Goal: Contribute content: Add original content to the website for others to see

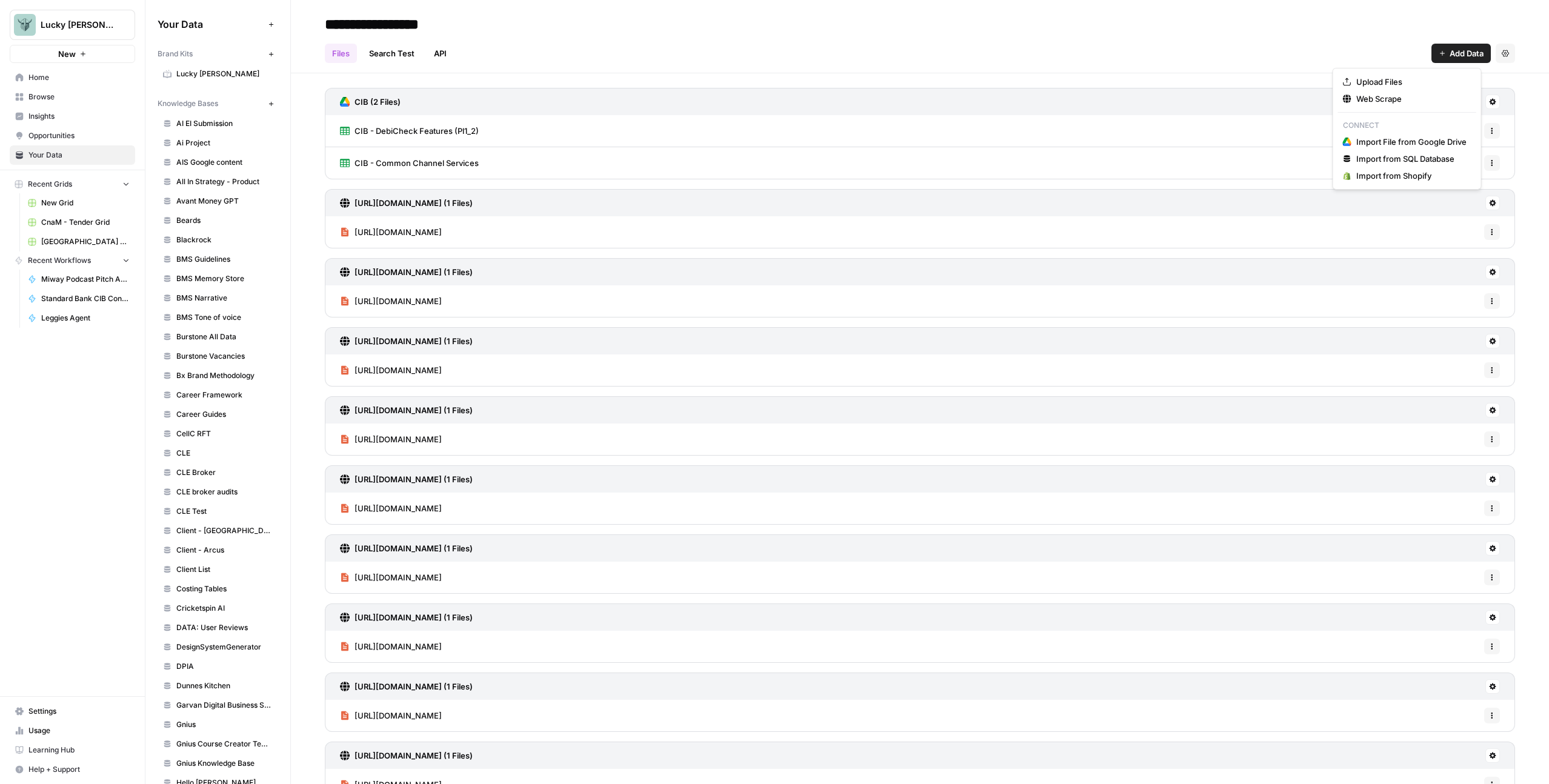
click at [1457, 51] on span "Add Data" at bounding box center [1467, 53] width 34 height 12
click at [1406, 93] on span "Web Scrape" at bounding box center [1411, 99] width 111 height 12
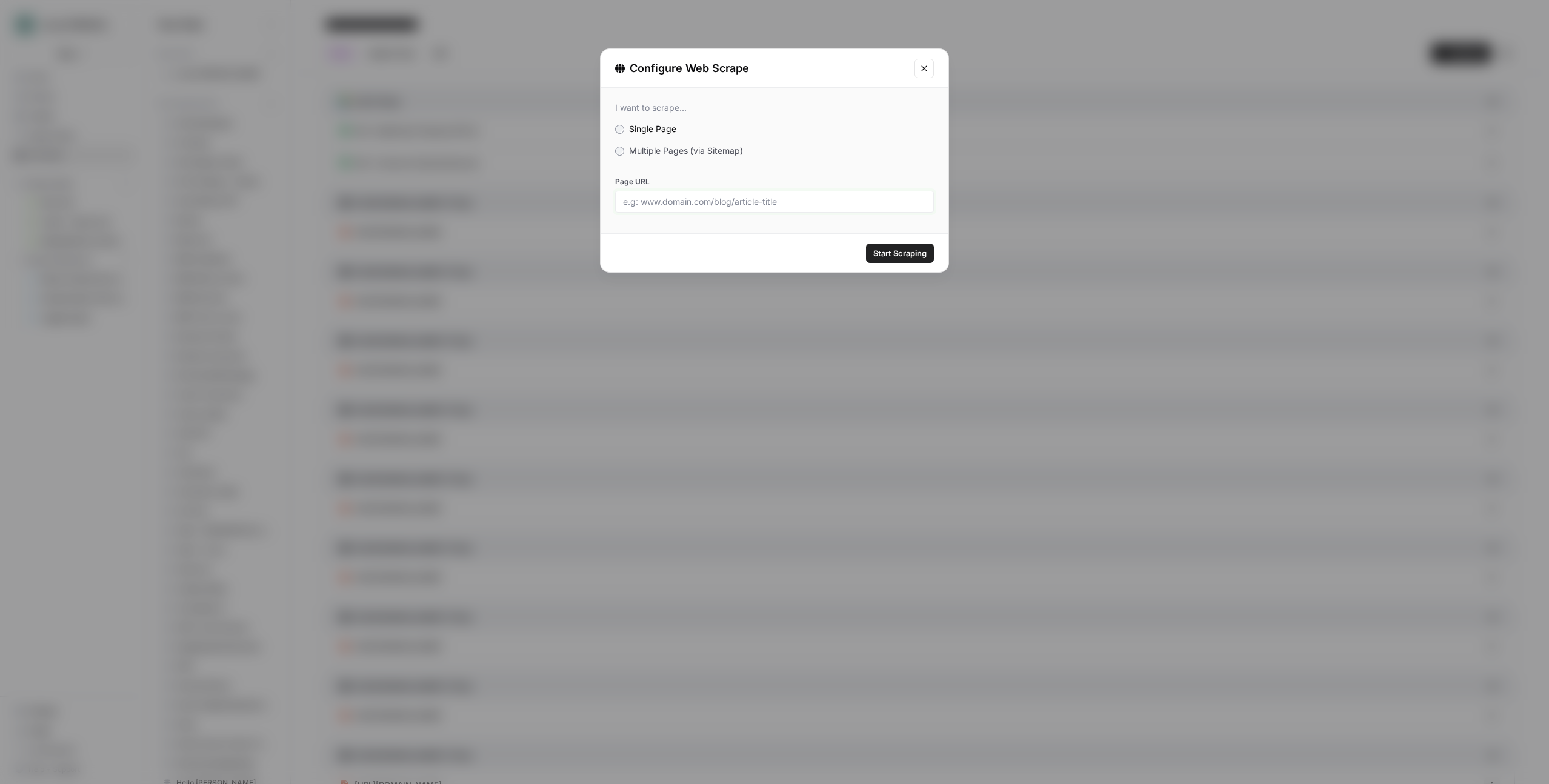
click at [725, 206] on input "Page URL" at bounding box center [774, 202] width 303 height 11
paste input "[URL][DOMAIN_NAME]"
type input "[URL][DOMAIN_NAME]"
click at [871, 249] on button "Start Scraping" at bounding box center [900, 253] width 68 height 20
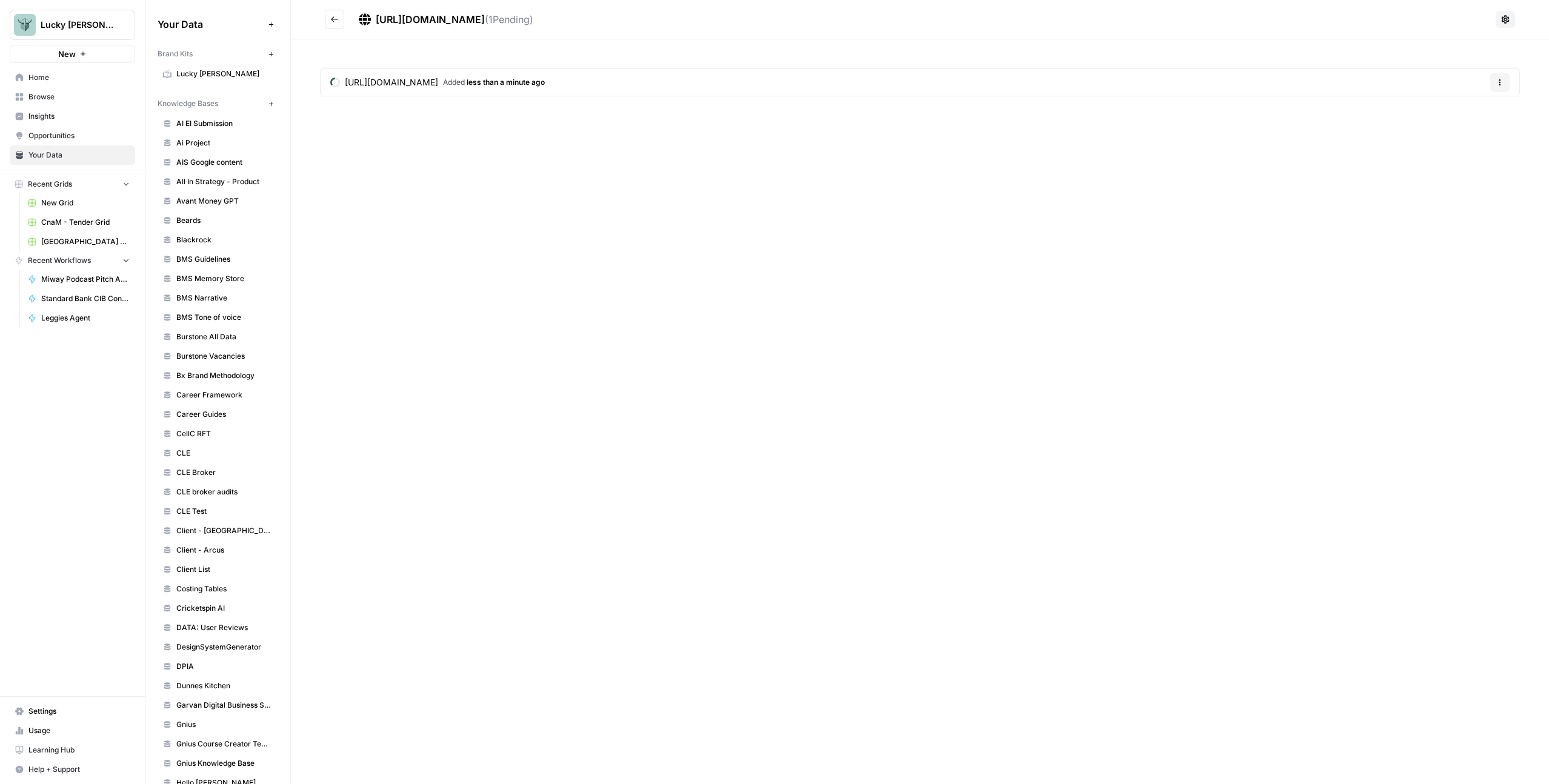
click at [339, 15] on icon "Go back" at bounding box center [334, 19] width 9 height 9
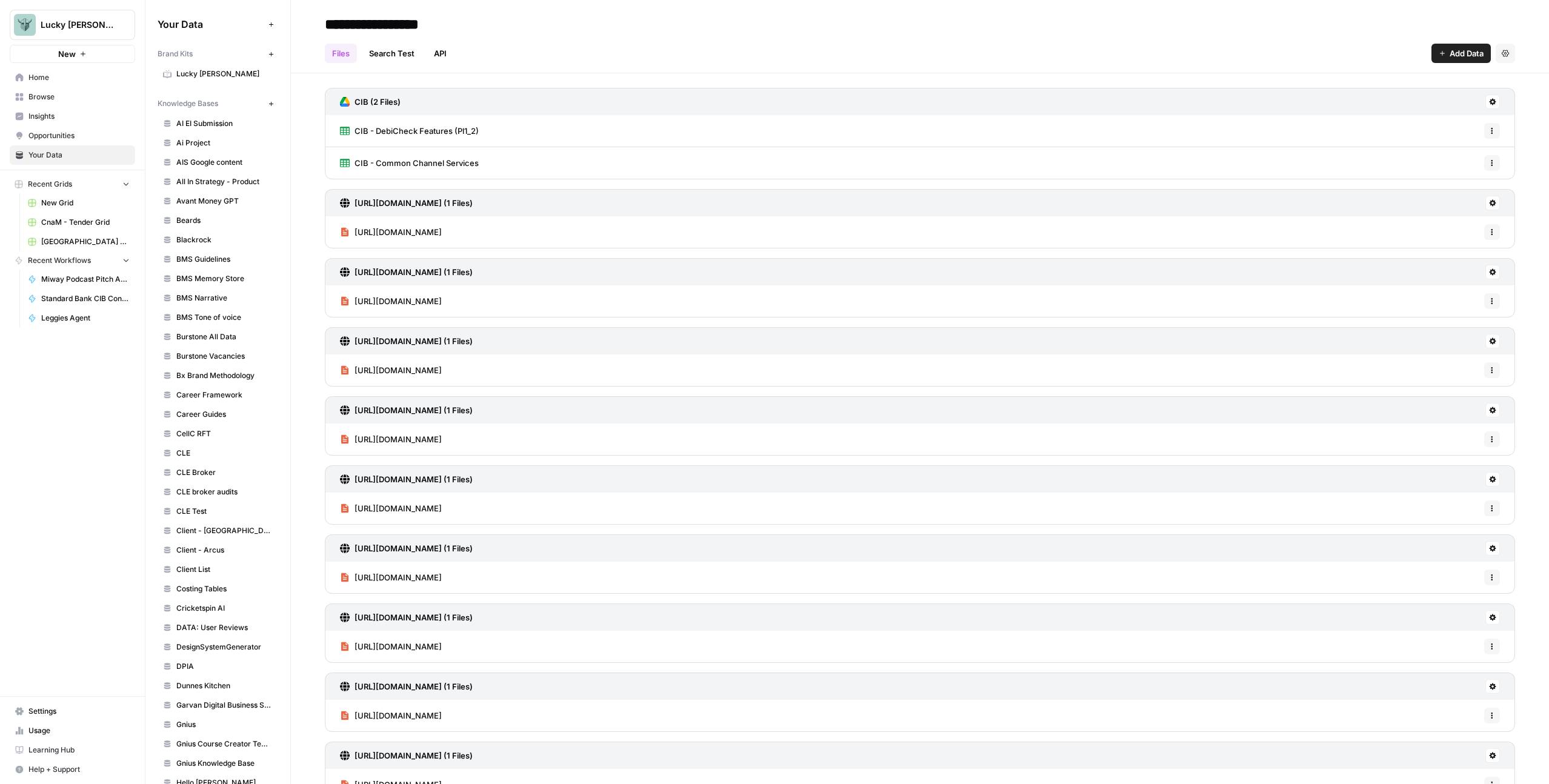
scroll to position [394, 0]
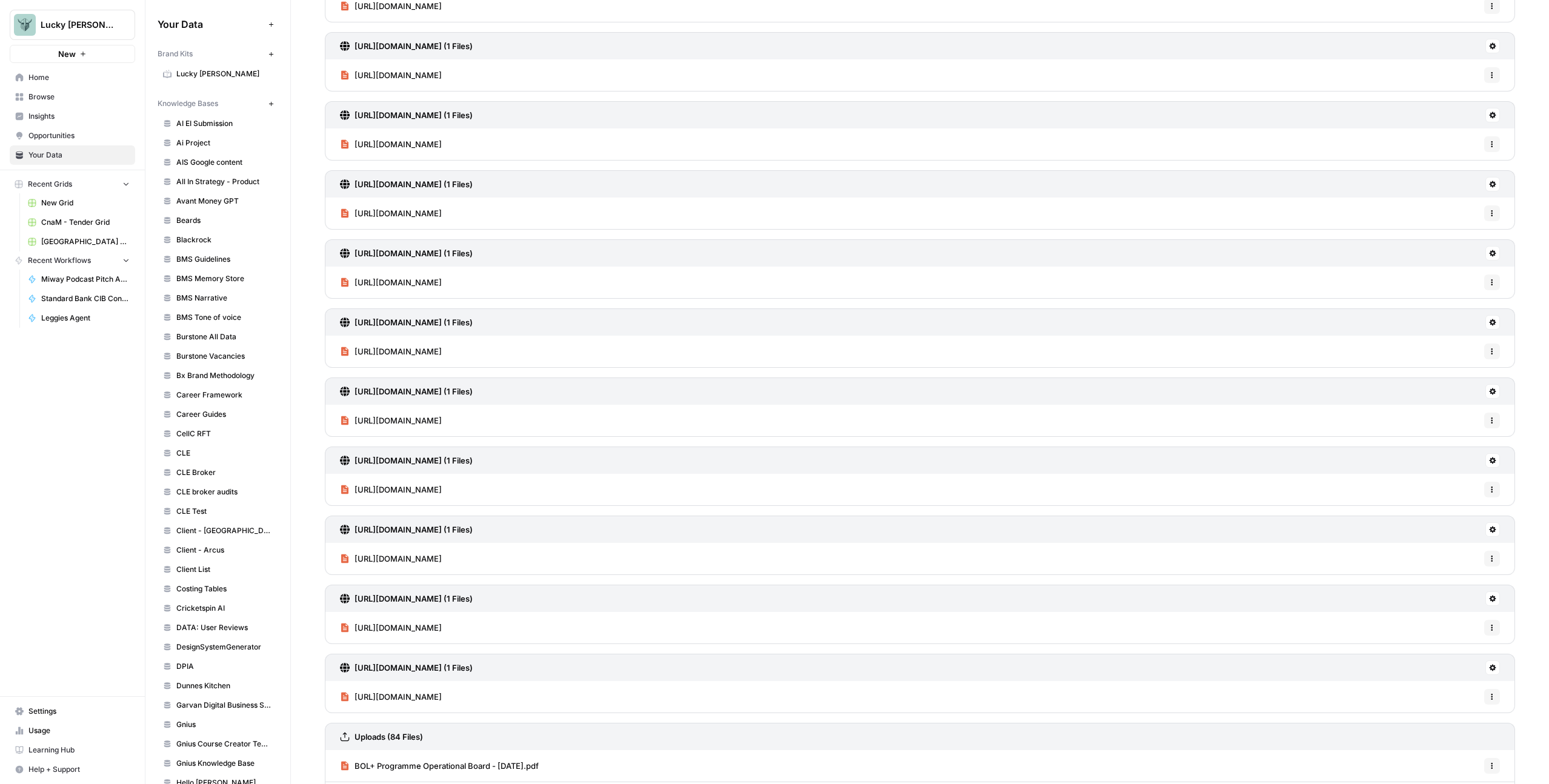
scroll to position [394, 0]
